Goal: Task Accomplishment & Management: Manage account settings

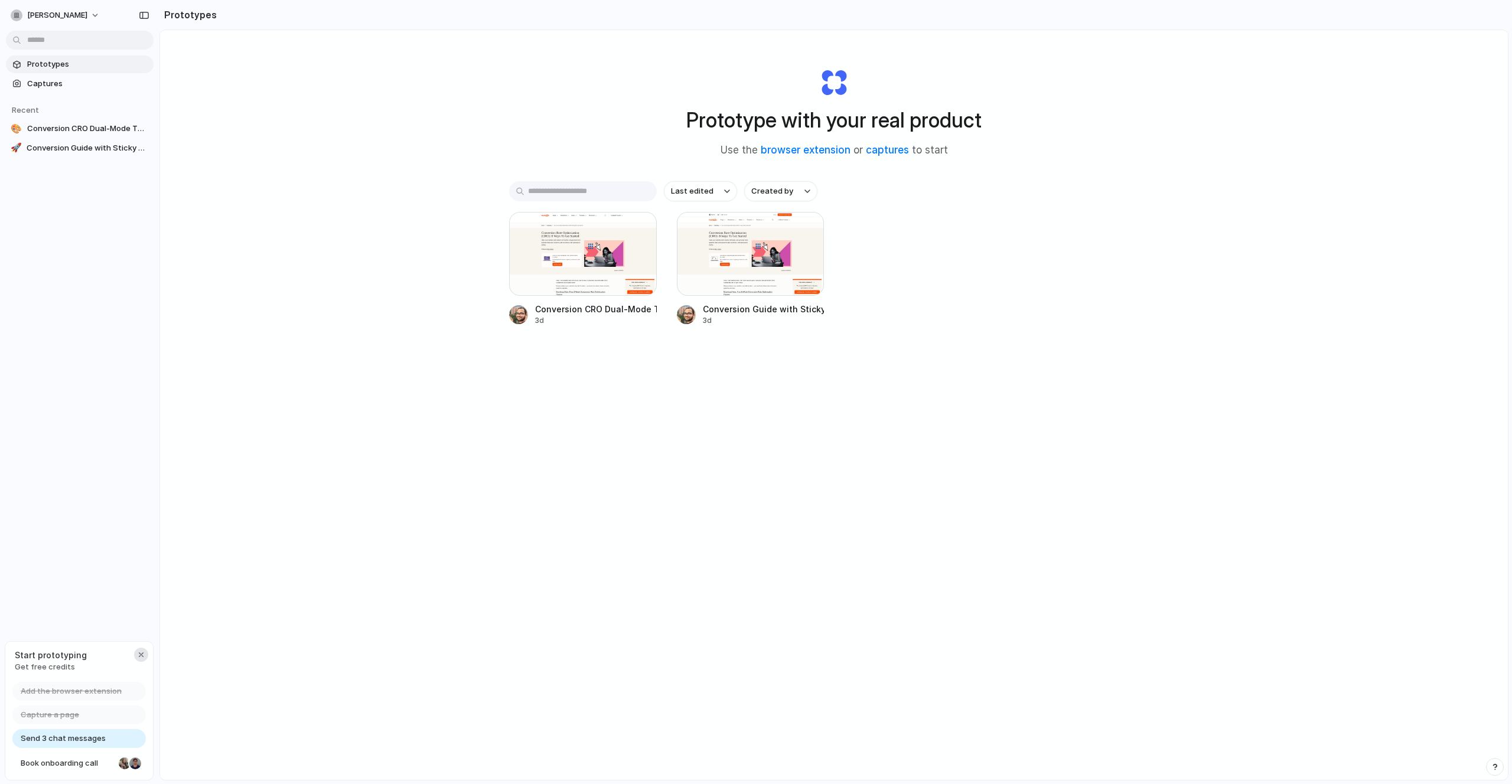
click at [136, 656] on div "button" at bounding box center [140, 655] width 10 height 10
click at [73, 11] on span "[PERSON_NAME]" at bounding box center [57, 15] width 61 height 11
click at [62, 55] on span "Invite members" at bounding box center [55, 61] width 57 height 11
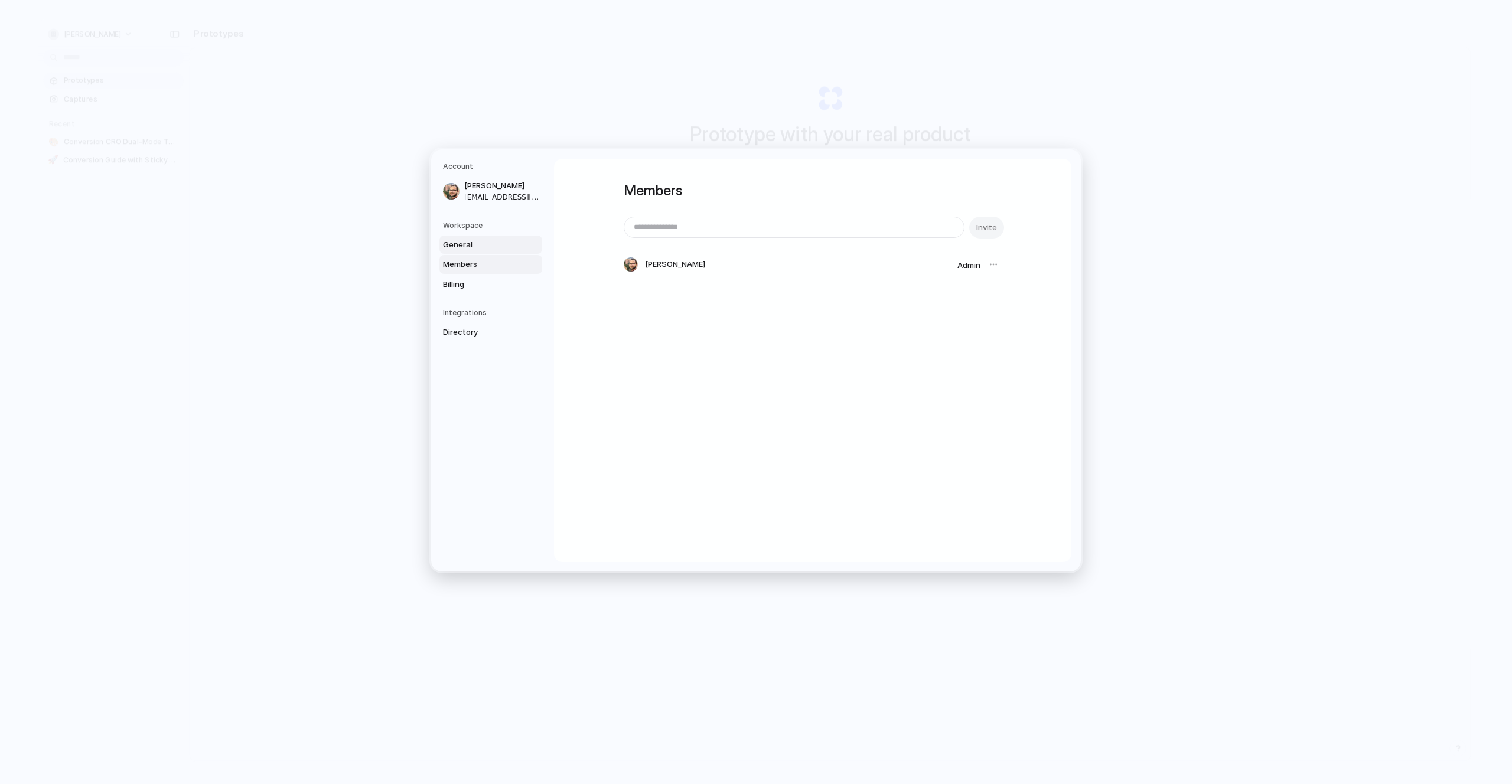
click at [499, 248] on span "General" at bounding box center [480, 244] width 76 height 11
click at [491, 285] on span "Billing" at bounding box center [480, 284] width 76 height 11
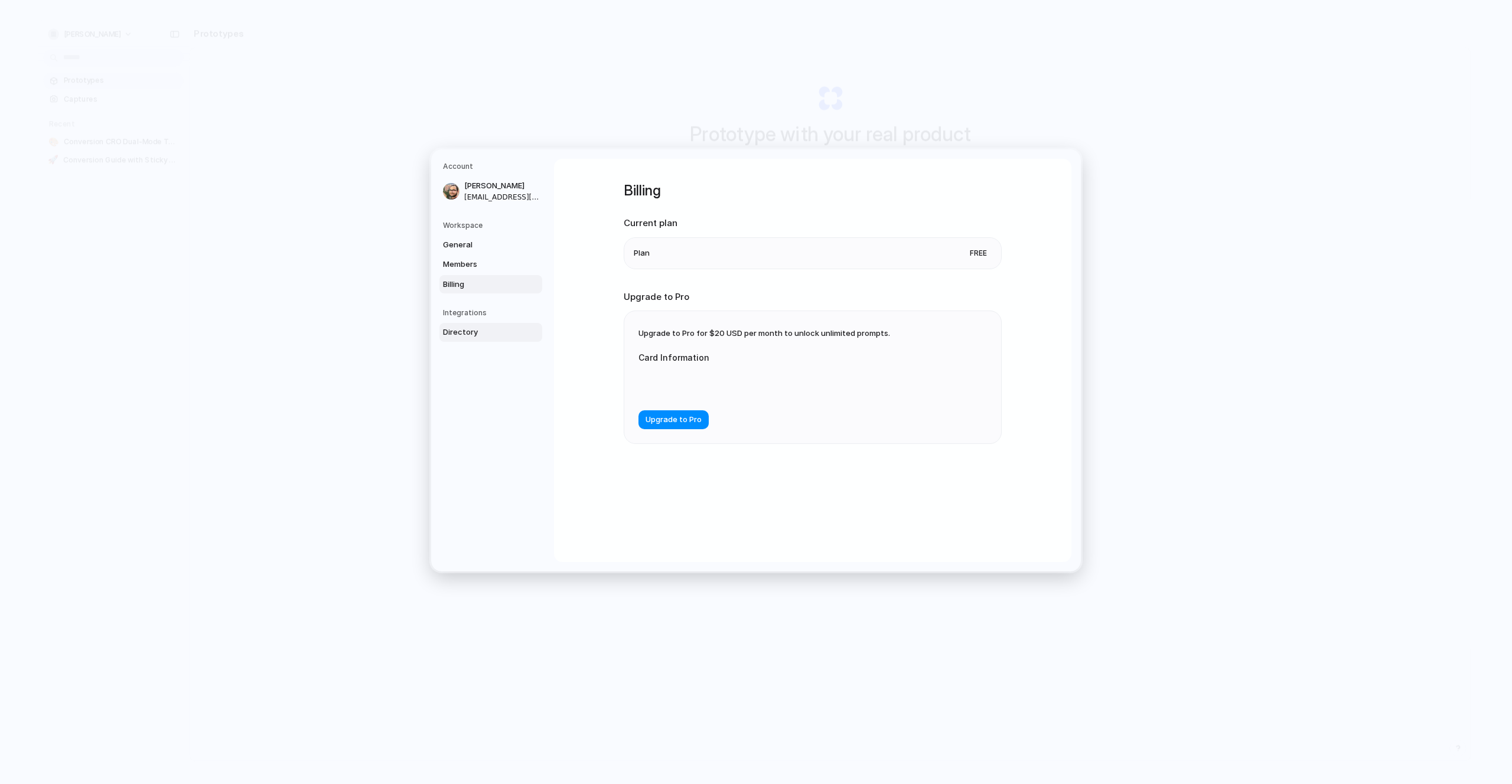
click at [495, 329] on span "Directory" at bounding box center [480, 332] width 76 height 11
